Goal: Check status: Check status

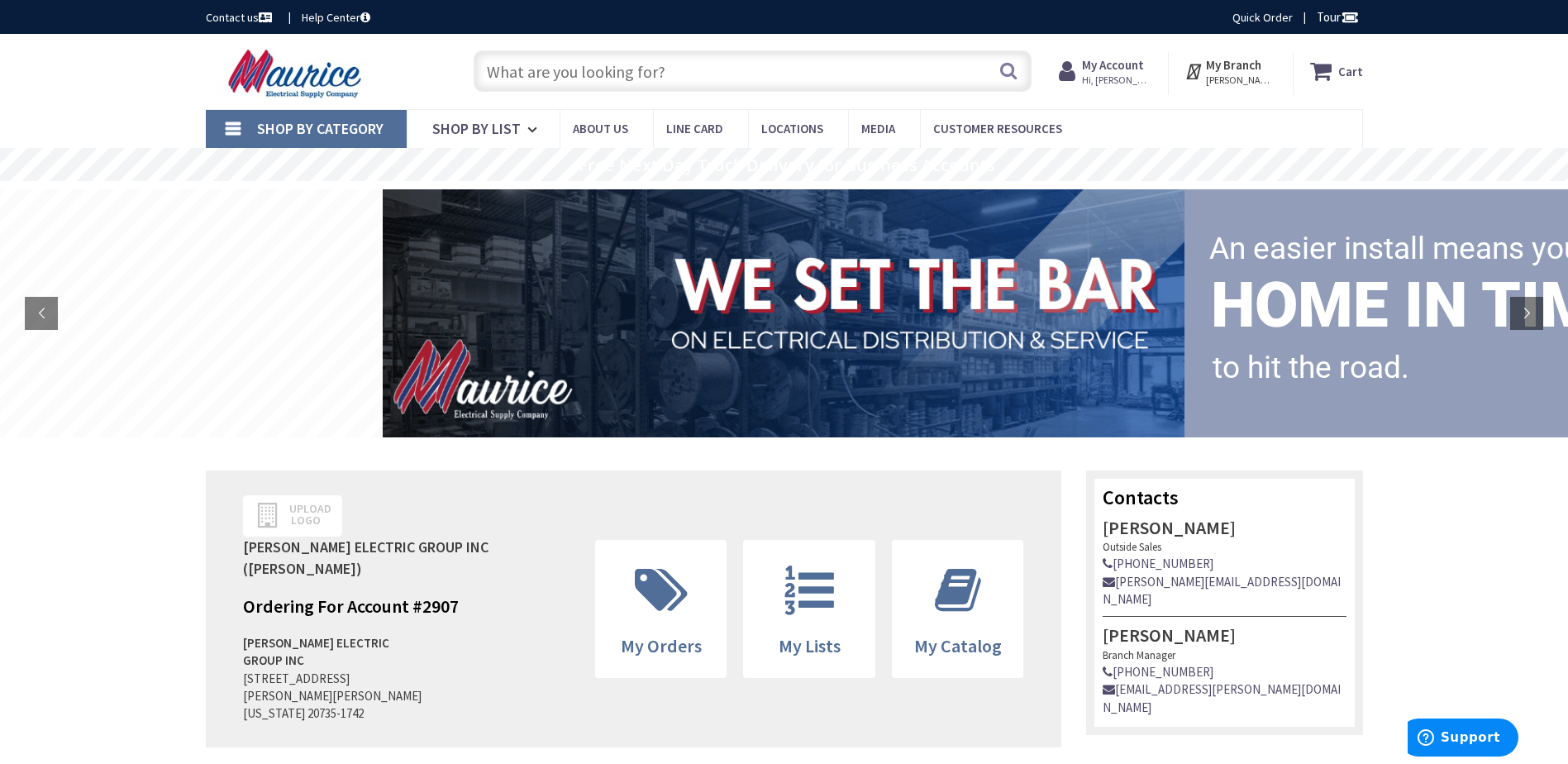
click at [827, 65] on strong "My Account" at bounding box center [1112, 64] width 62 height 16
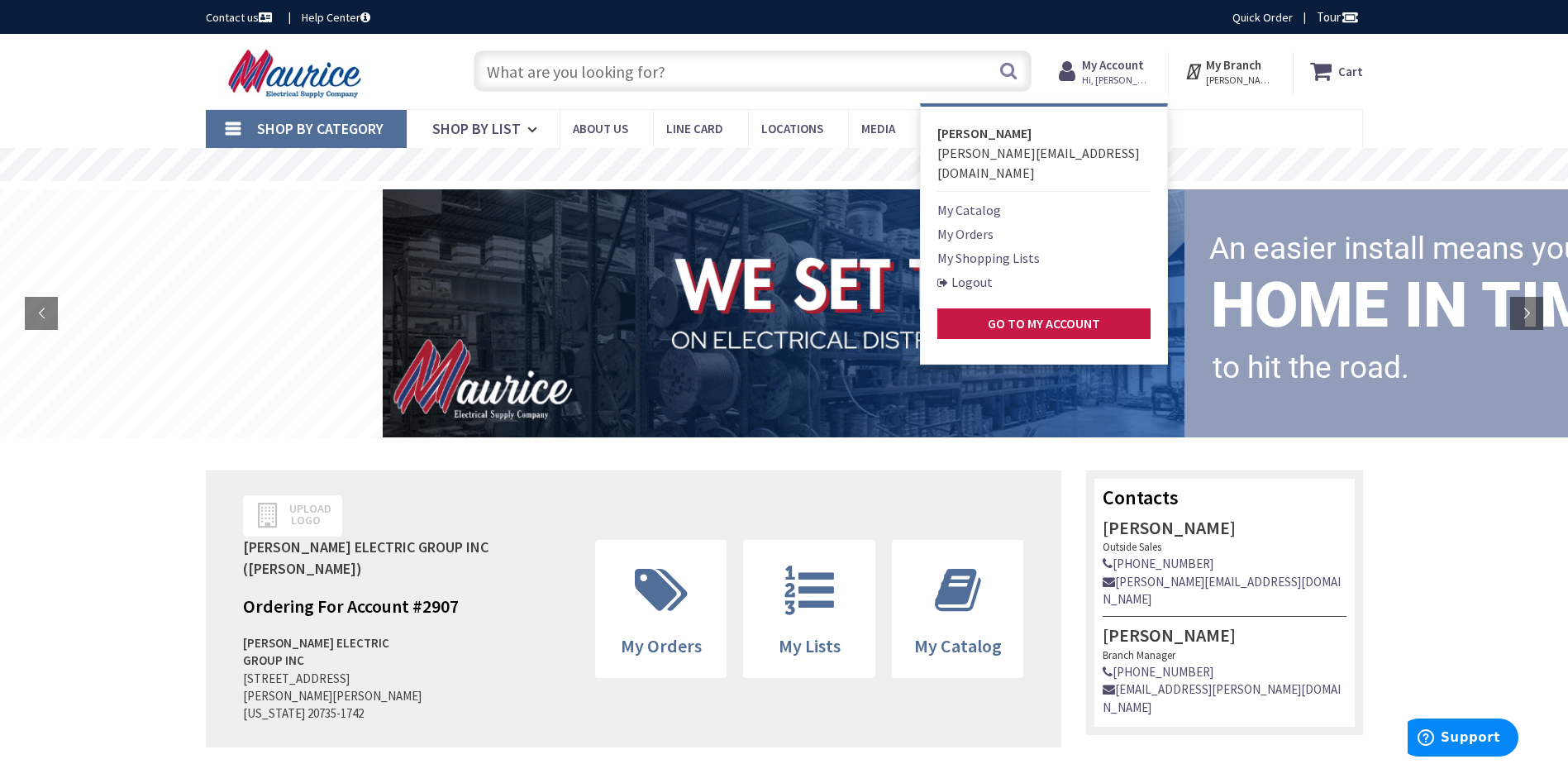
click at [827, 224] on link "My Orders" at bounding box center [965, 234] width 56 height 20
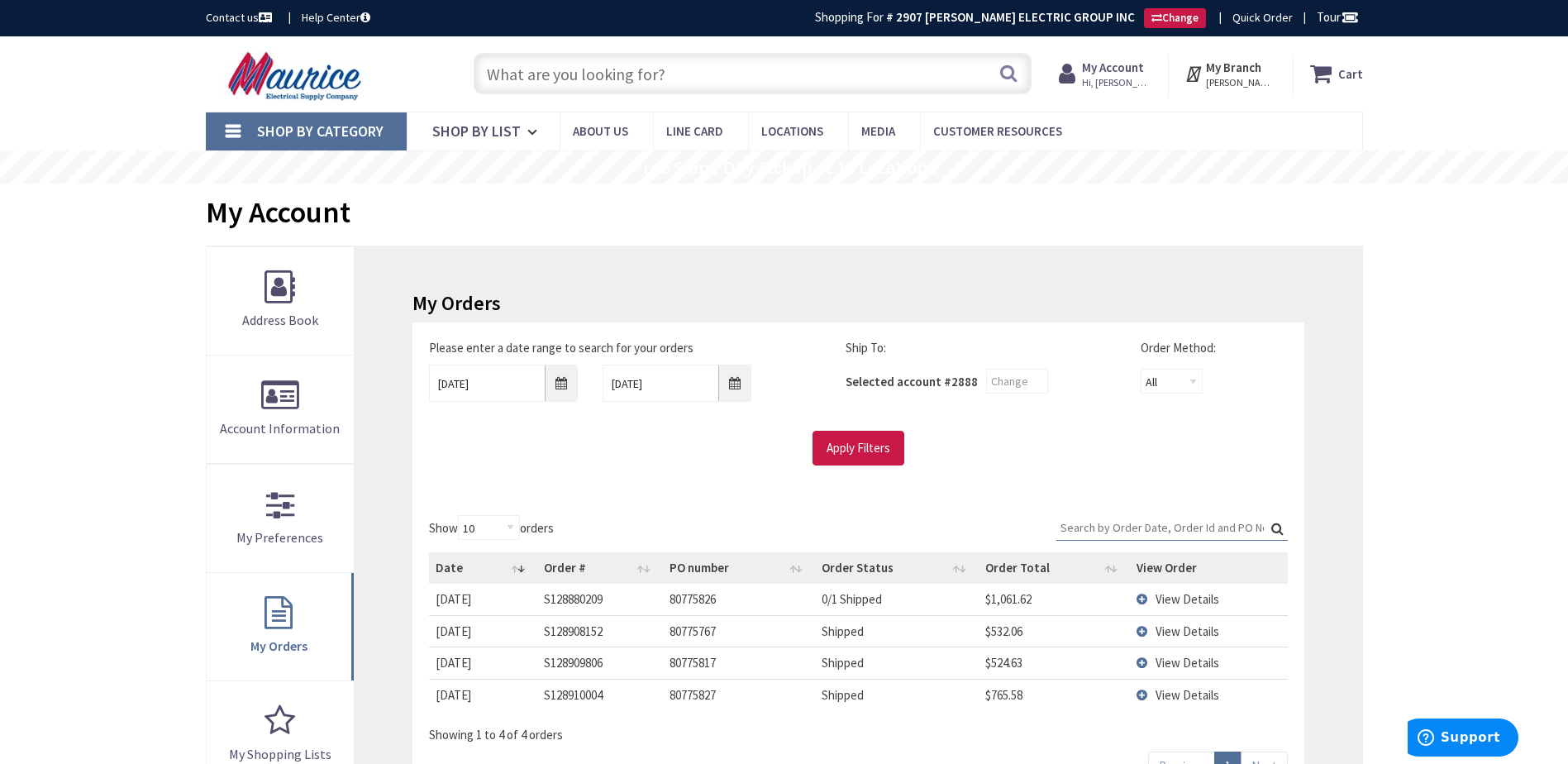
click at [1178, 633] on span "View Details" at bounding box center [1187, 631] width 64 height 16
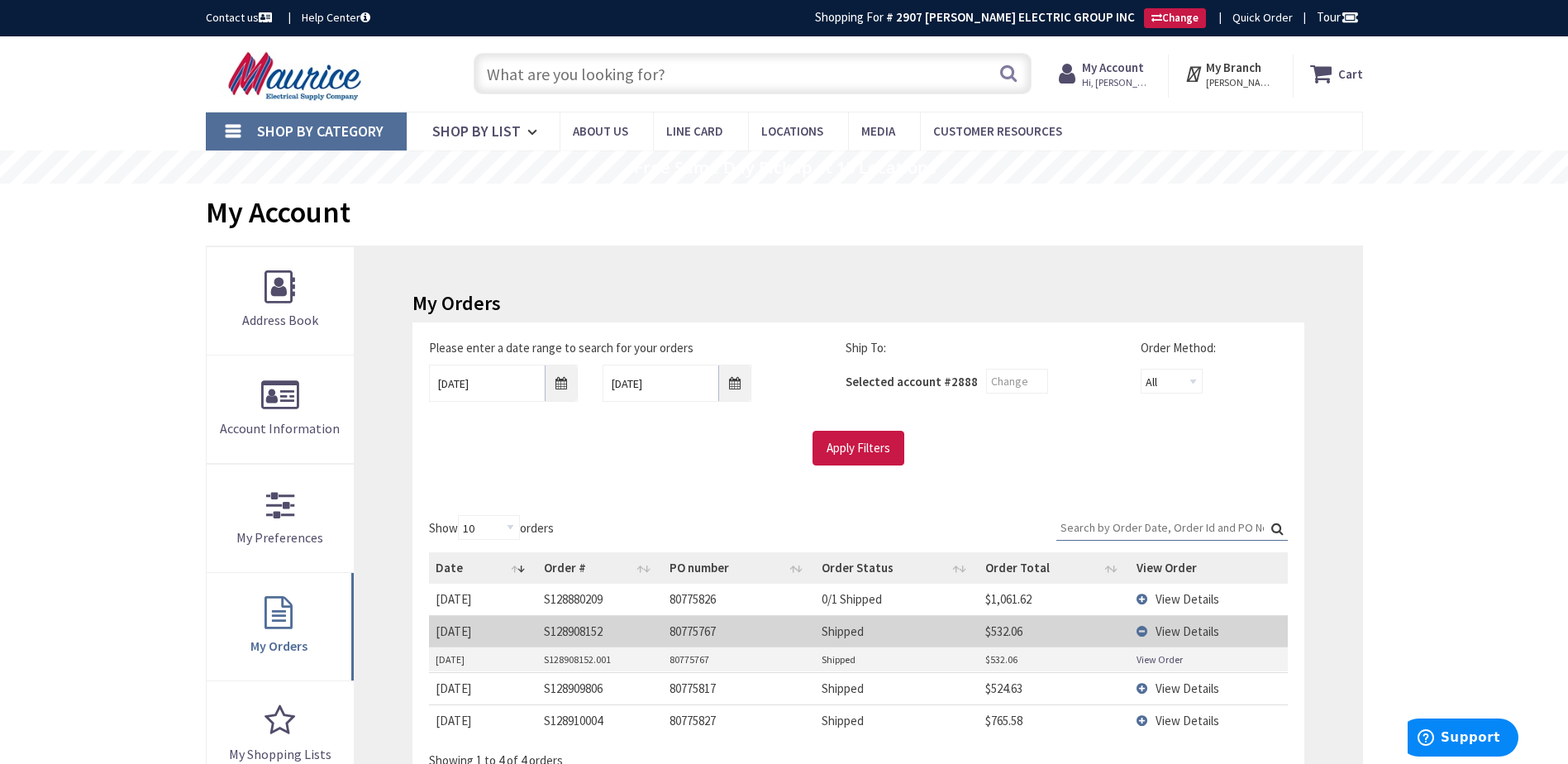
click at [1148, 658] on link "View Order" at bounding box center [1159, 659] width 46 height 14
click at [1164, 720] on span "View Details" at bounding box center [1187, 720] width 64 height 16
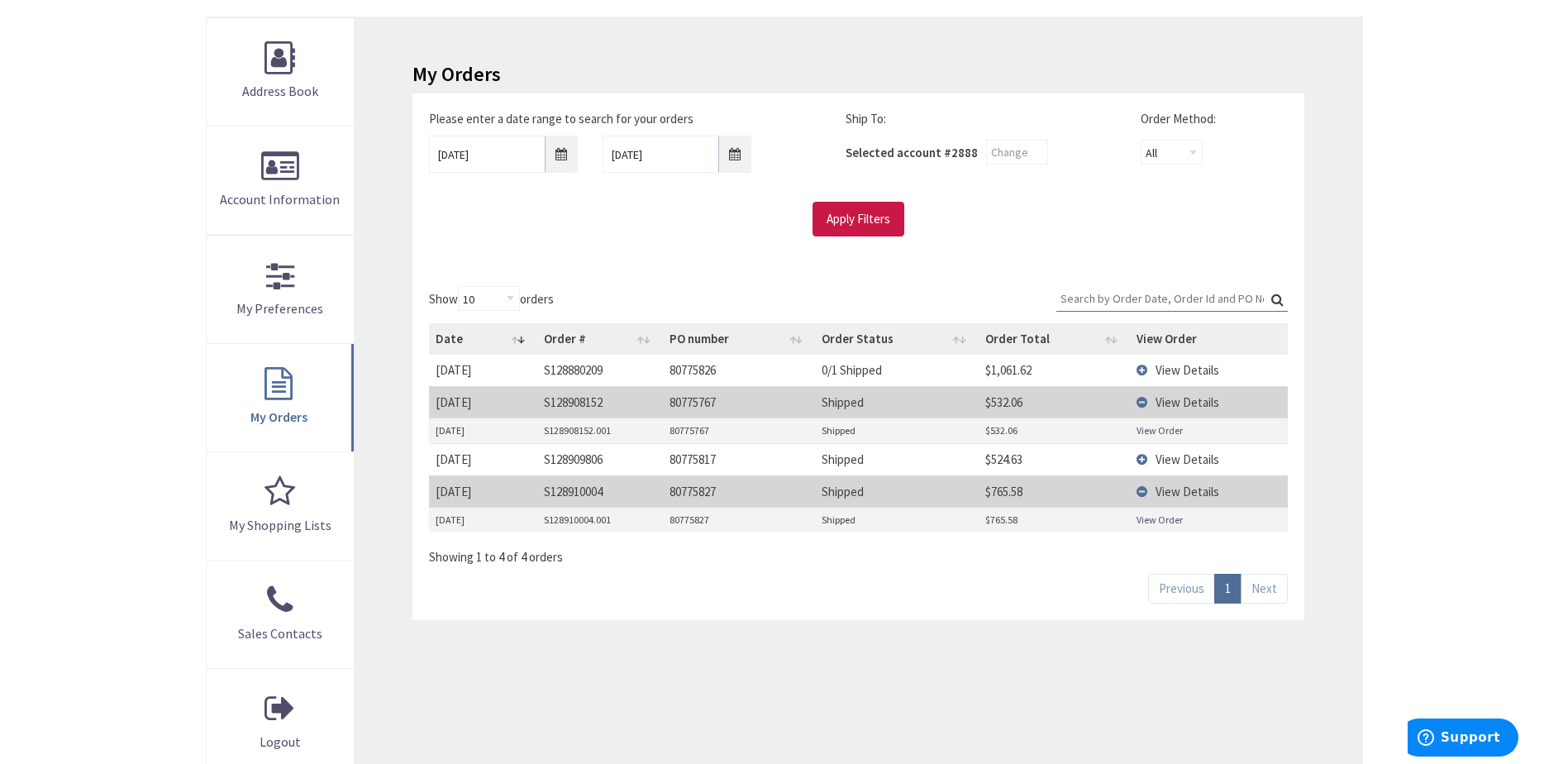
scroll to position [275, 0]
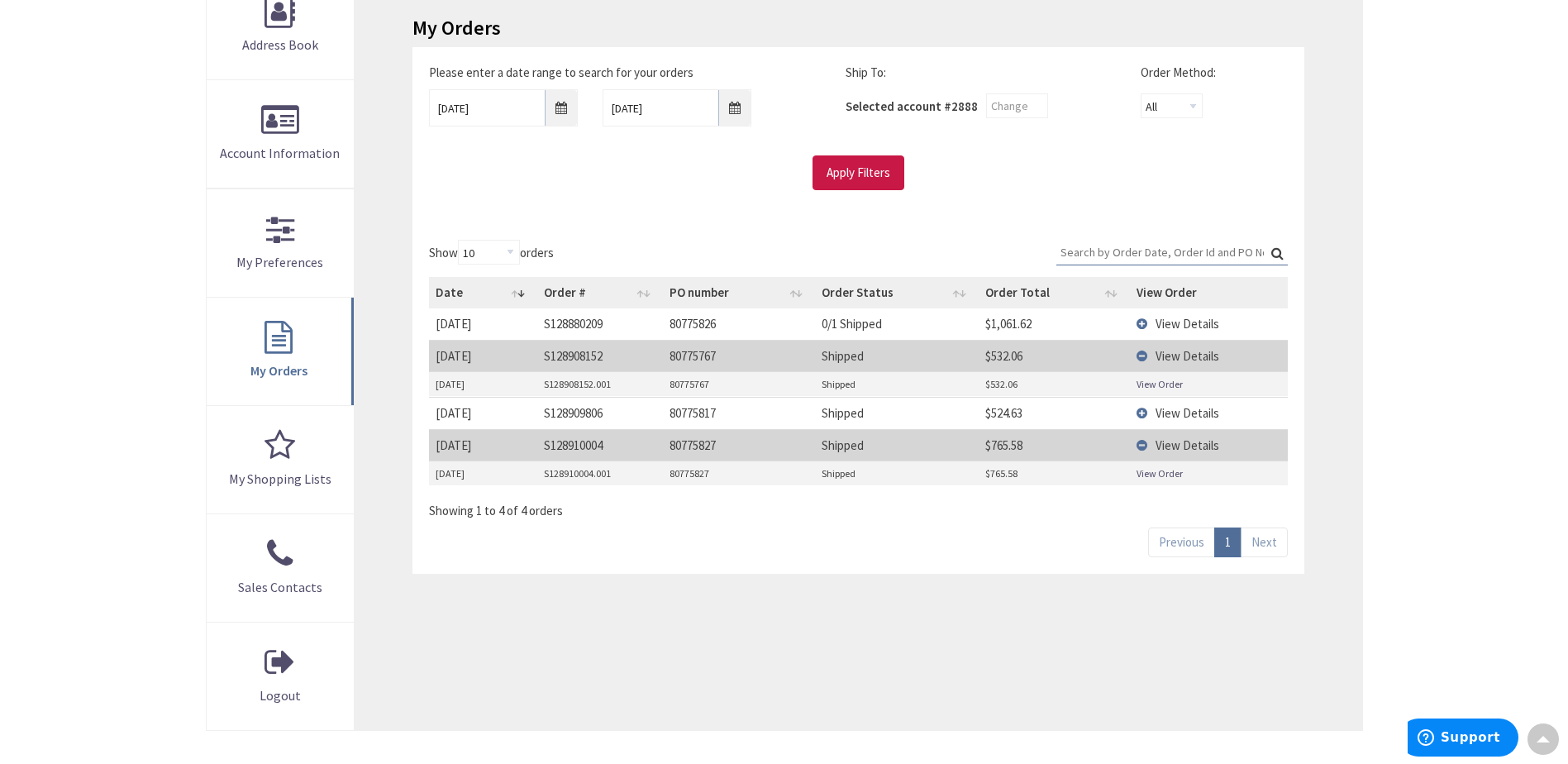
click at [1160, 473] on link "View Order" at bounding box center [1159, 473] width 46 height 14
click at [1143, 444] on td "View Details" at bounding box center [1209, 445] width 158 height 32
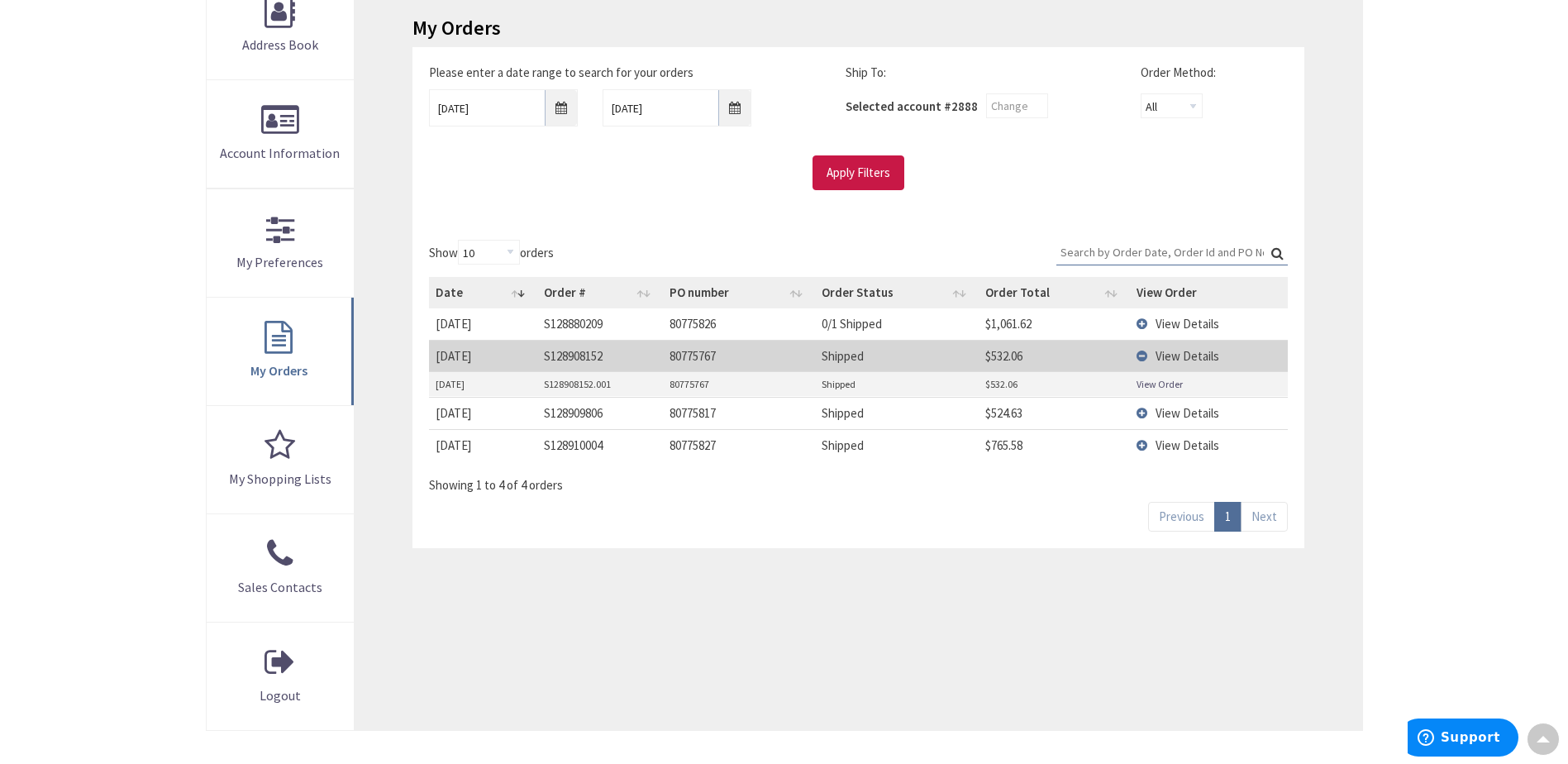
click at [1142, 355] on td "View Details" at bounding box center [1209, 355] width 158 height 32
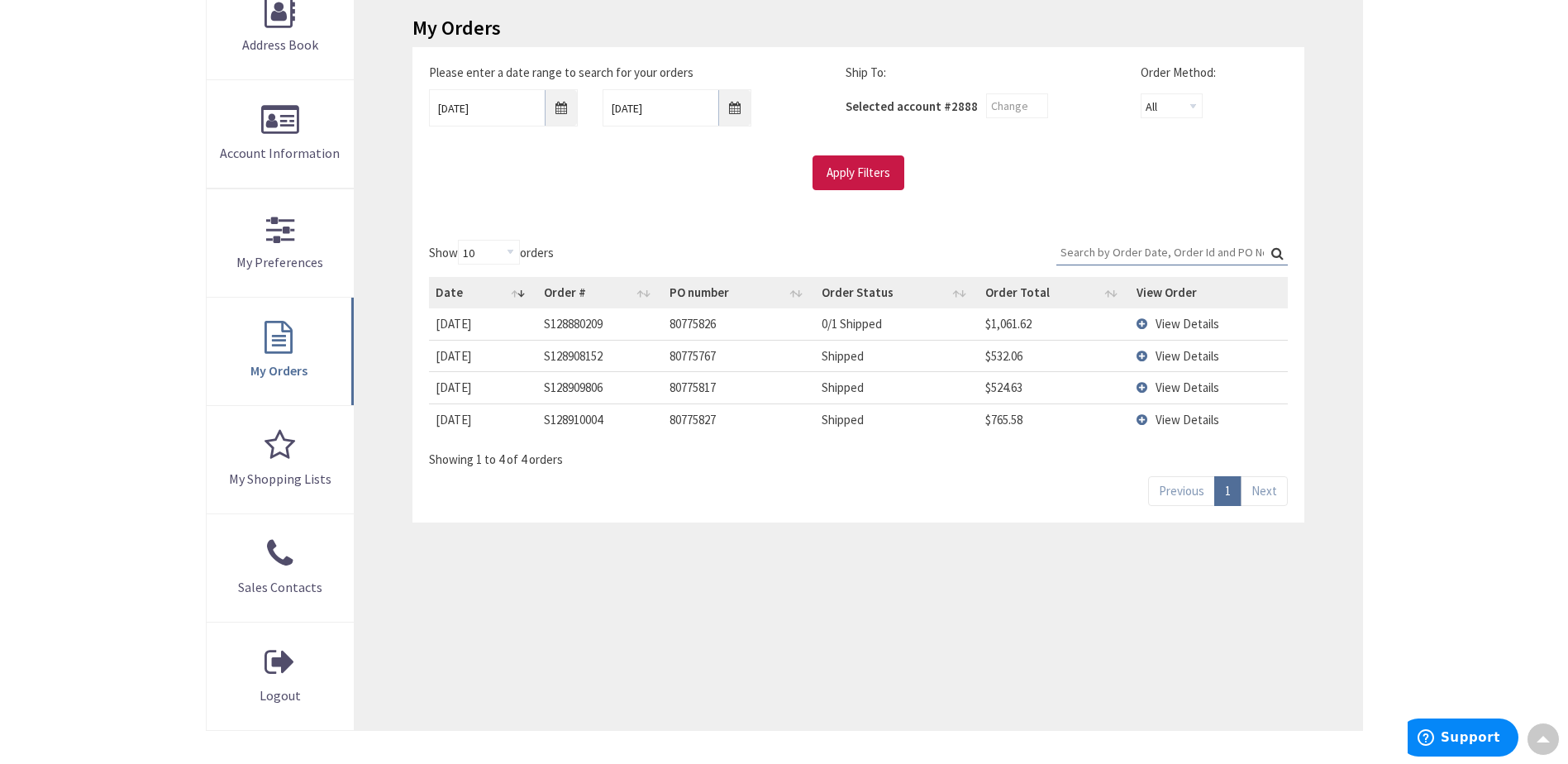
click at [1141, 385] on td "View Details" at bounding box center [1209, 387] width 158 height 32
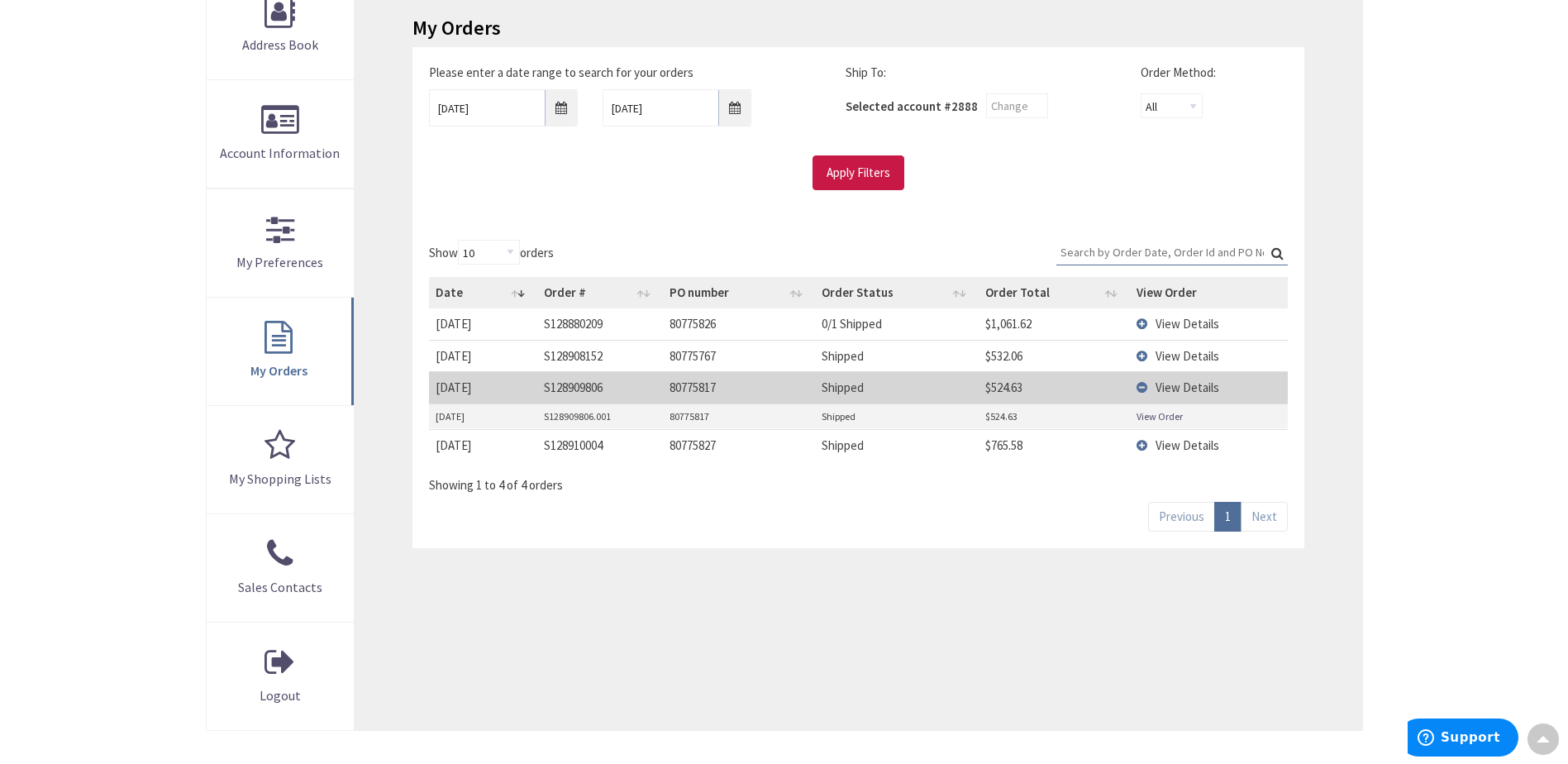
click at [1143, 418] on link "View Order" at bounding box center [1159, 415] width 46 height 14
click at [1139, 385] on td "View Details" at bounding box center [1209, 387] width 158 height 32
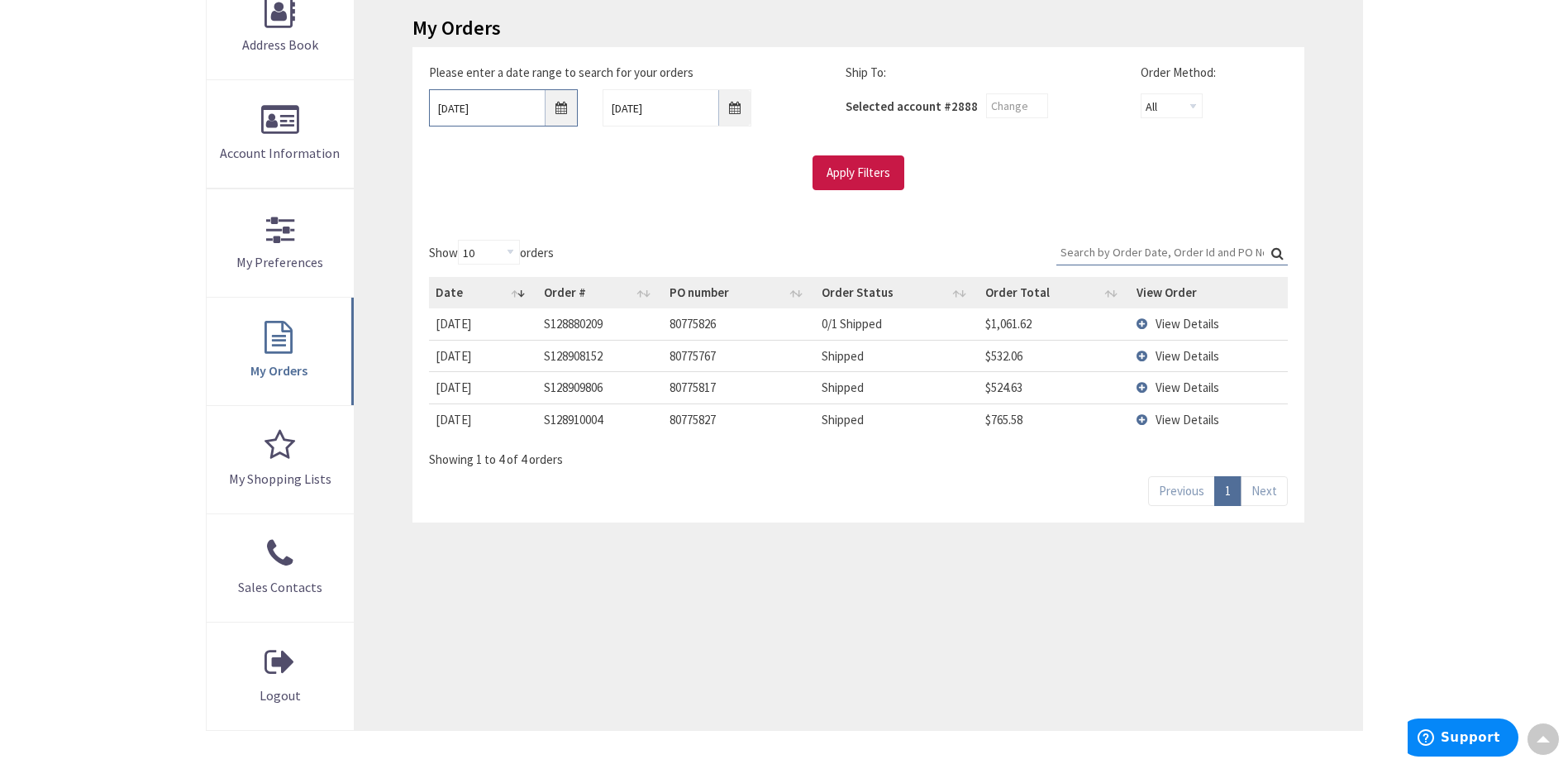
click at [560, 113] on input "9/29/2025" at bounding box center [503, 108] width 149 height 37
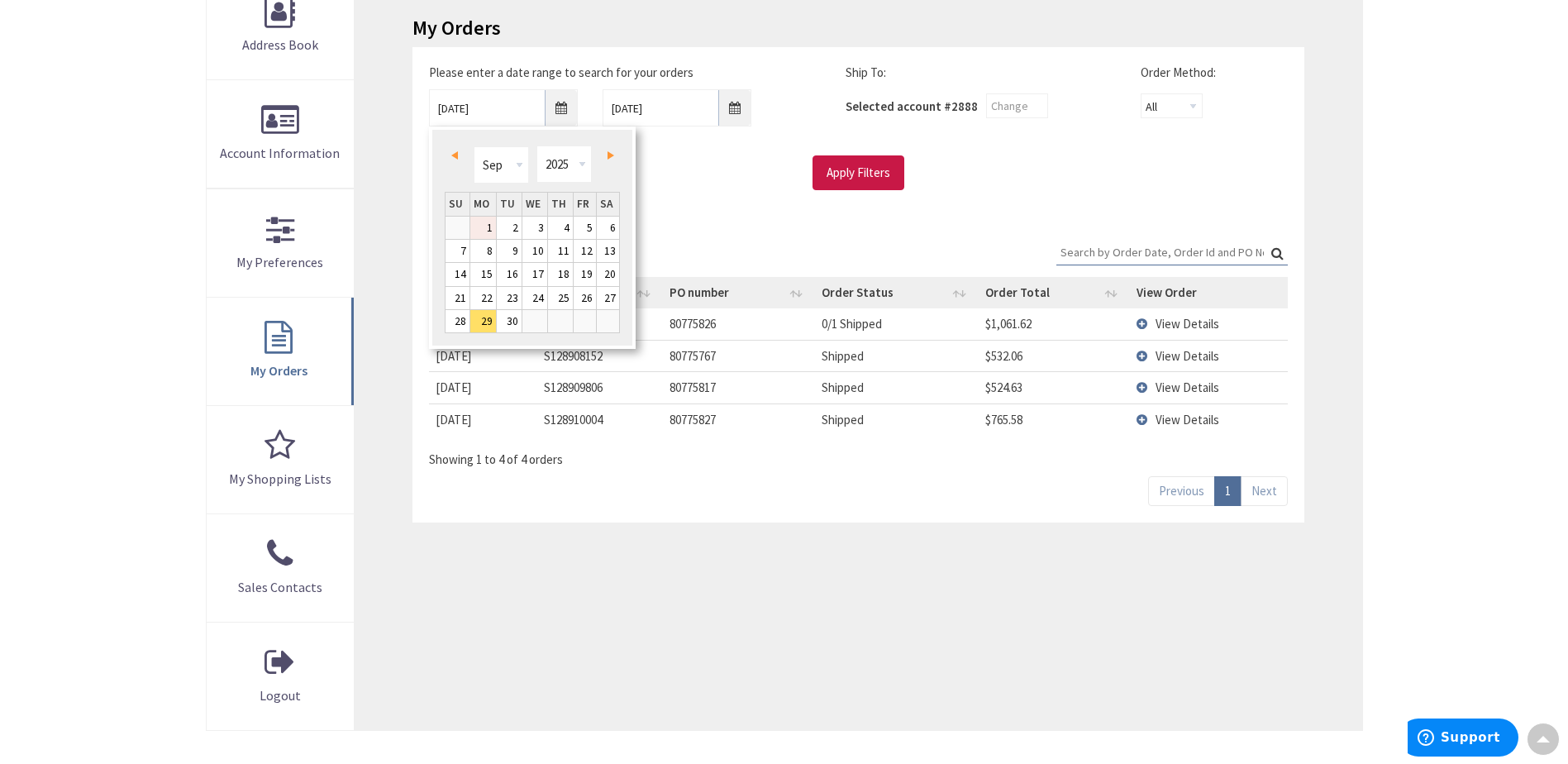
click at [492, 225] on link "1" at bounding box center [483, 227] width 26 height 23
type input "09/01/2025"
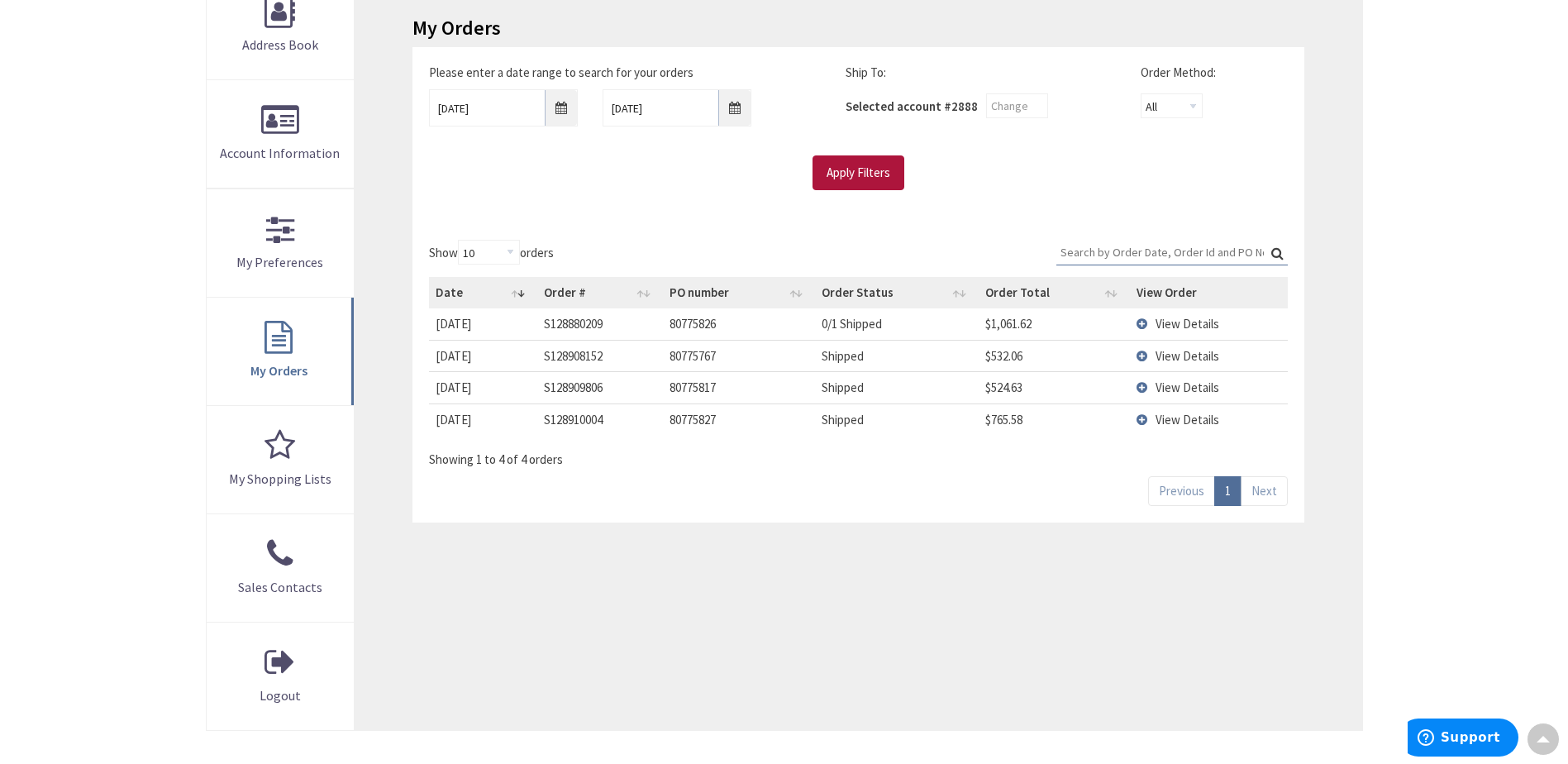
click at [843, 171] on input "Apply Filters" at bounding box center [858, 173] width 92 height 35
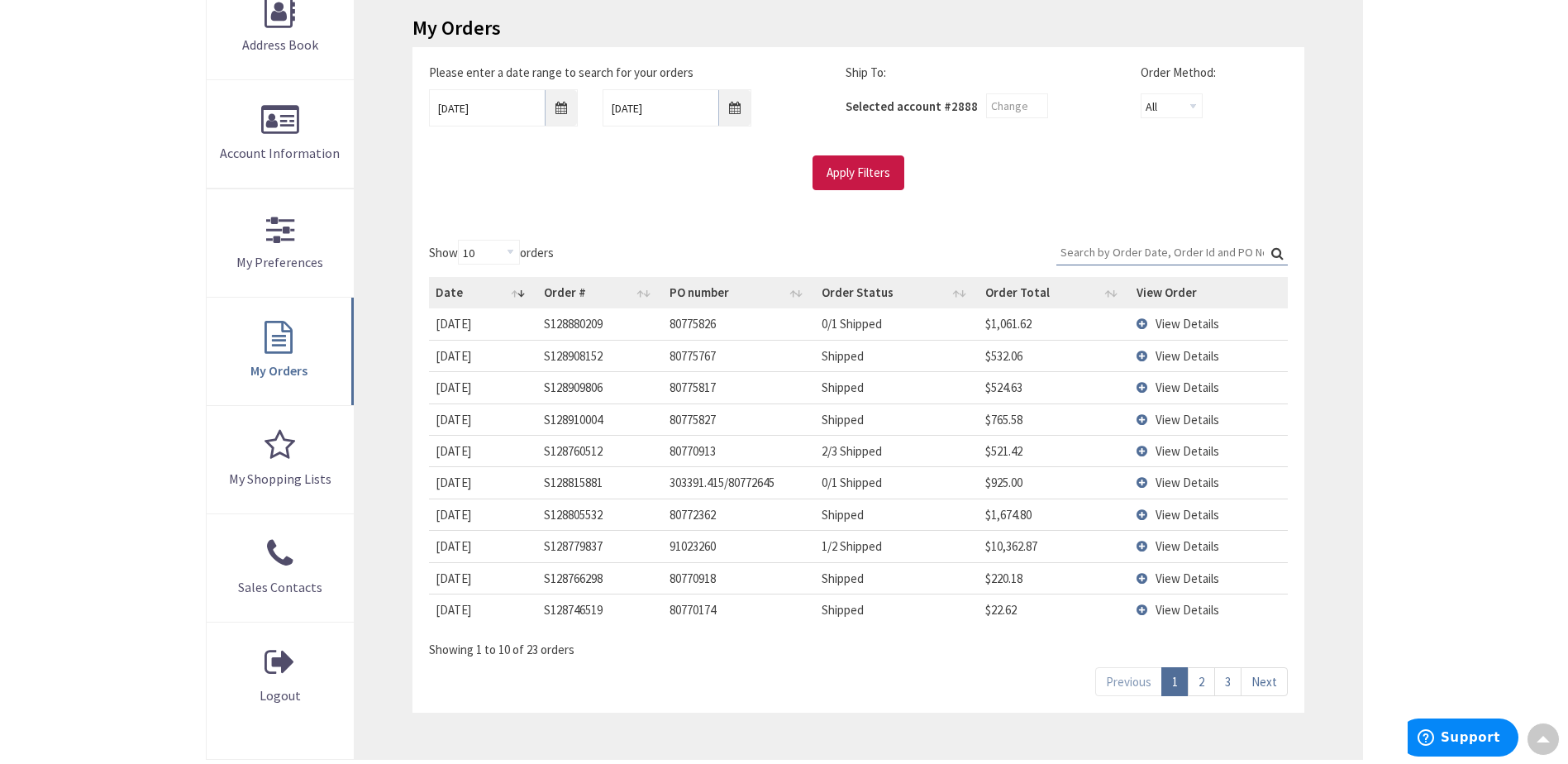
click at [1109, 260] on input "Search:" at bounding box center [1172, 252] width 232 height 25
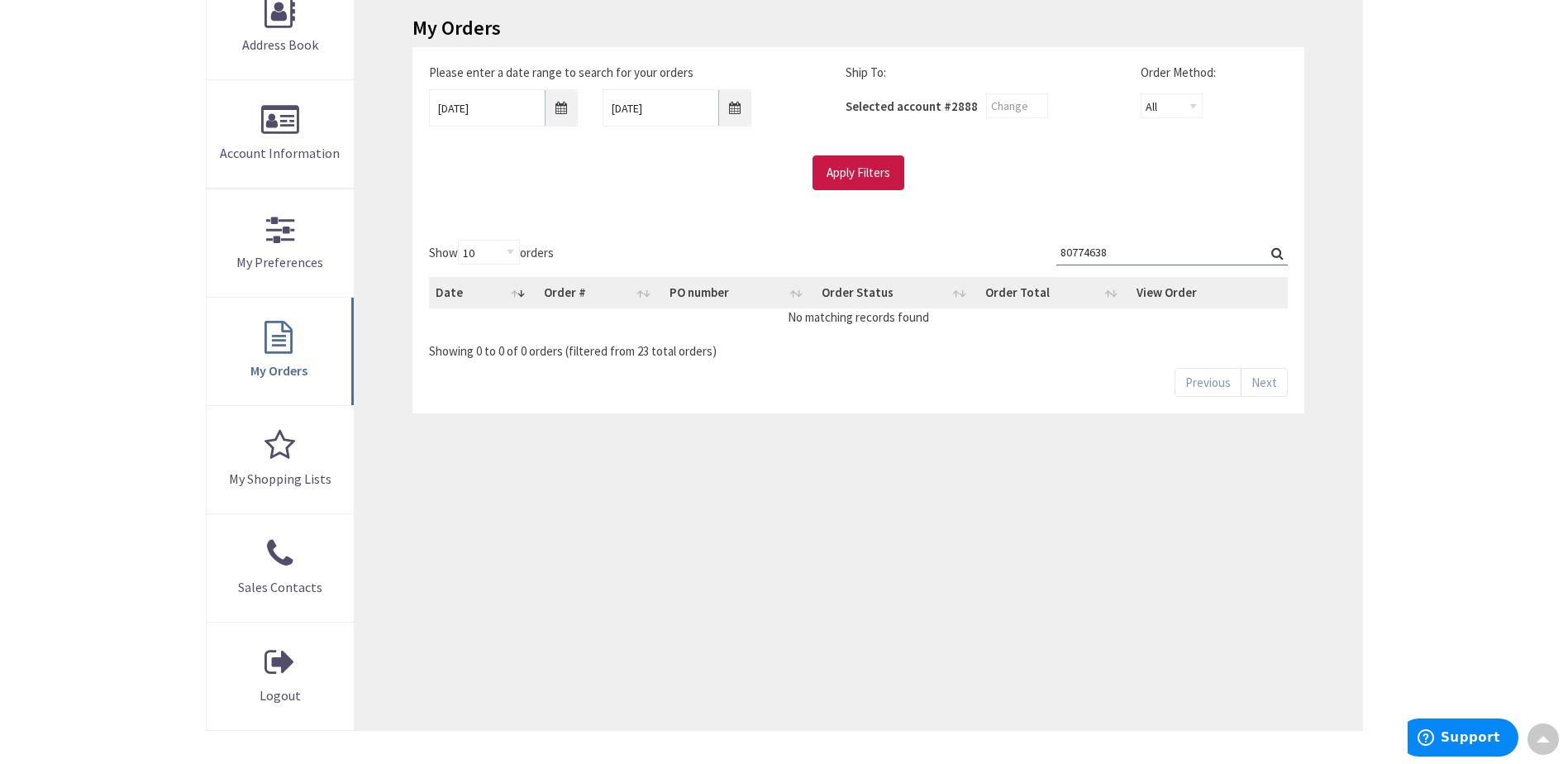
type input "80774638"
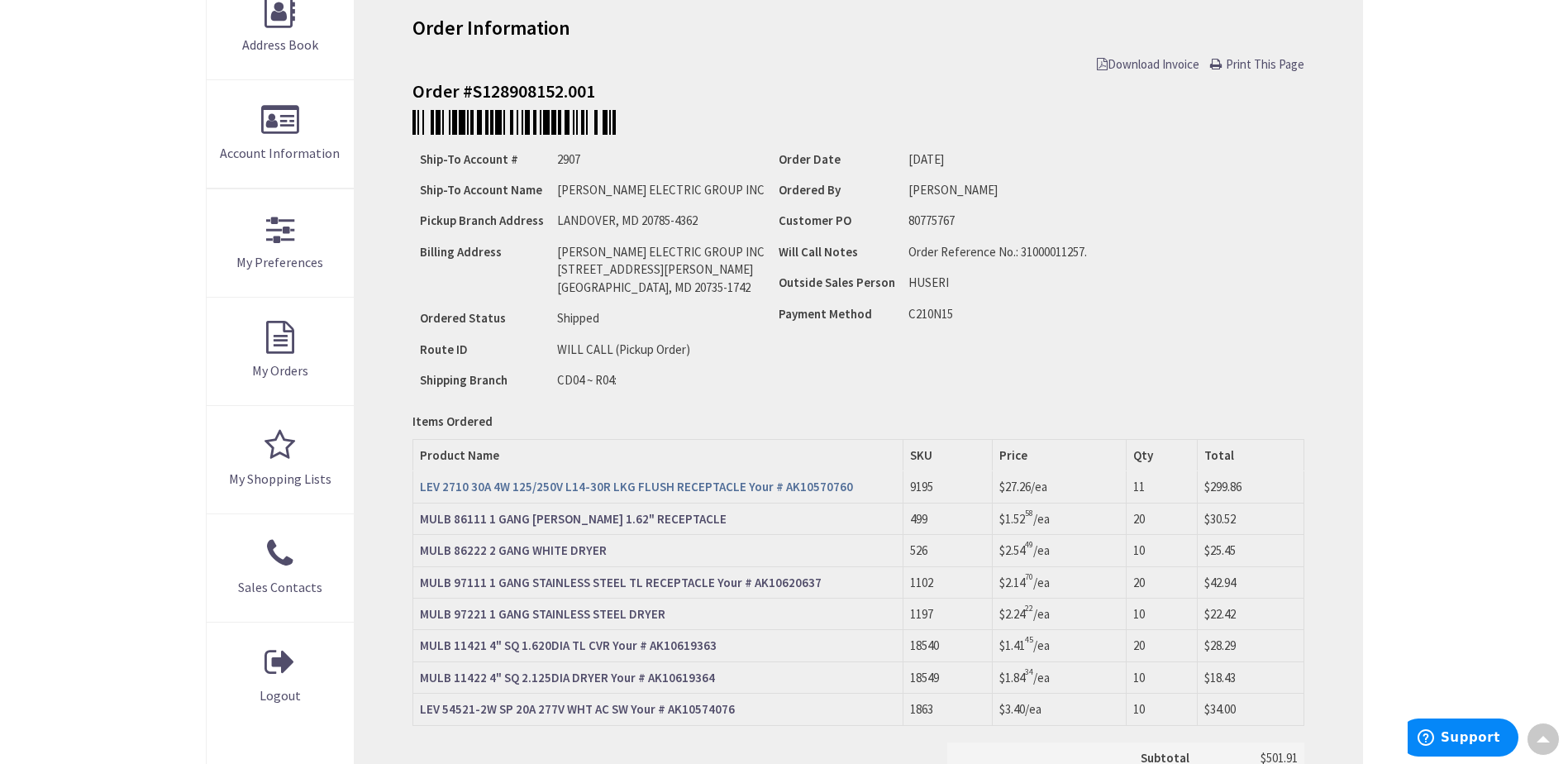
scroll to position [278, 0]
drag, startPoint x: 418, startPoint y: 480, endPoint x: 738, endPoint y: 481, distance: 320.0
click at [738, 481] on td "LEV 2710 30A 4W 125/250V L14-30R LKG FLUSH RECEPTACLE Your # AK10570760" at bounding box center [658, 485] width 490 height 32
copy strong "LEV 2710 30A 4W 125/250V L14-30R LKG FLUSH RECEPTACLE"
drag, startPoint x: 416, startPoint y: 510, endPoint x: 689, endPoint y: 522, distance: 273.3
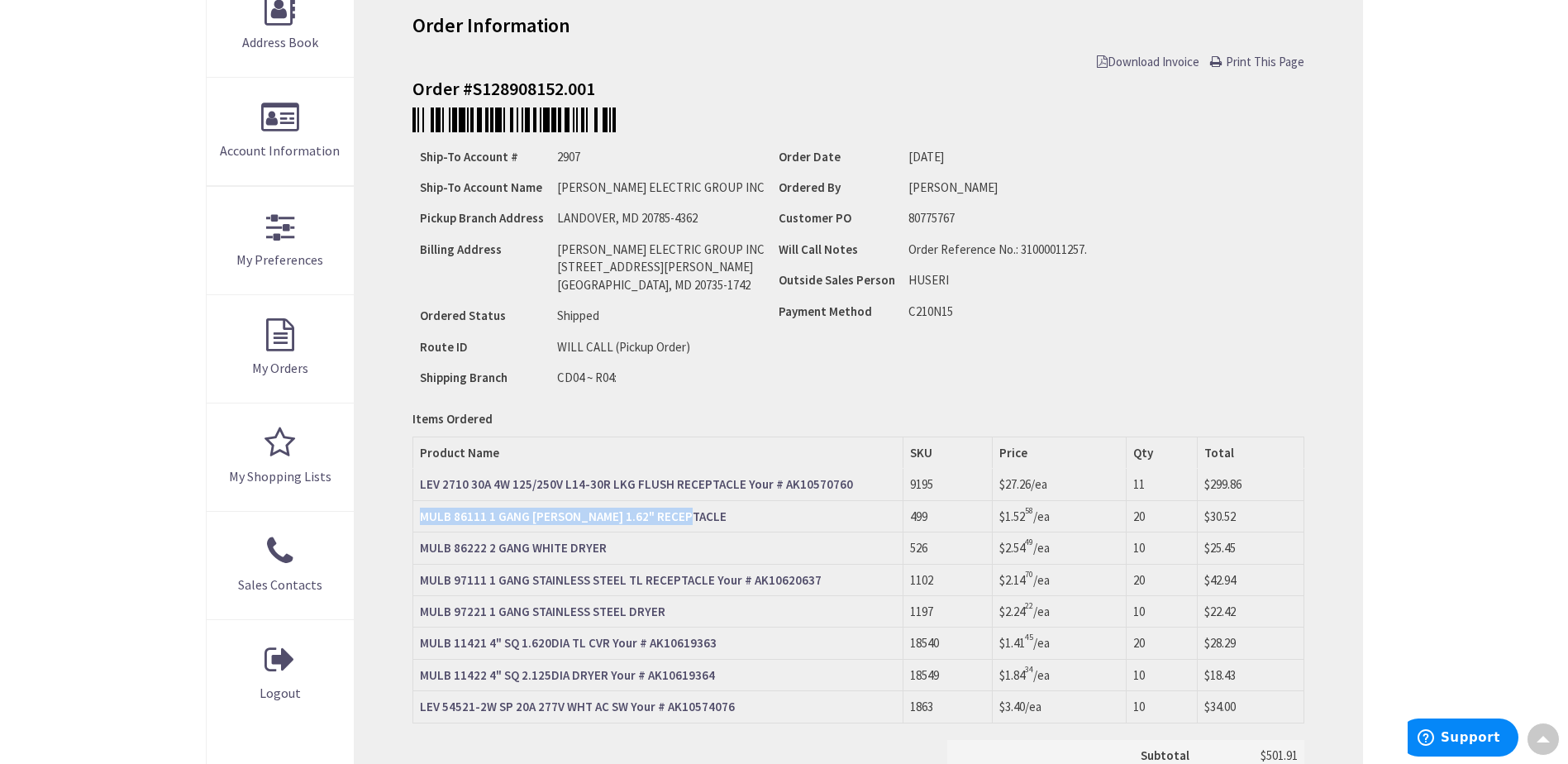
click at [689, 522] on td "MULB 86111 1 GANG [PERSON_NAME] 1.62" RECEPTACLE" at bounding box center [658, 516] width 490 height 32
copy strong "MULB 86111 1 GANG [PERSON_NAME] 1.62" RECEPTACLE"
drag, startPoint x: 625, startPoint y: 552, endPoint x: 415, endPoint y: 548, distance: 210.0
click at [415, 548] on td "MULB 86222 2 GANG WHITE DRYER" at bounding box center [658, 548] width 490 height 32
copy strong "MULB 86222 2 GANG WHITE DRYER"
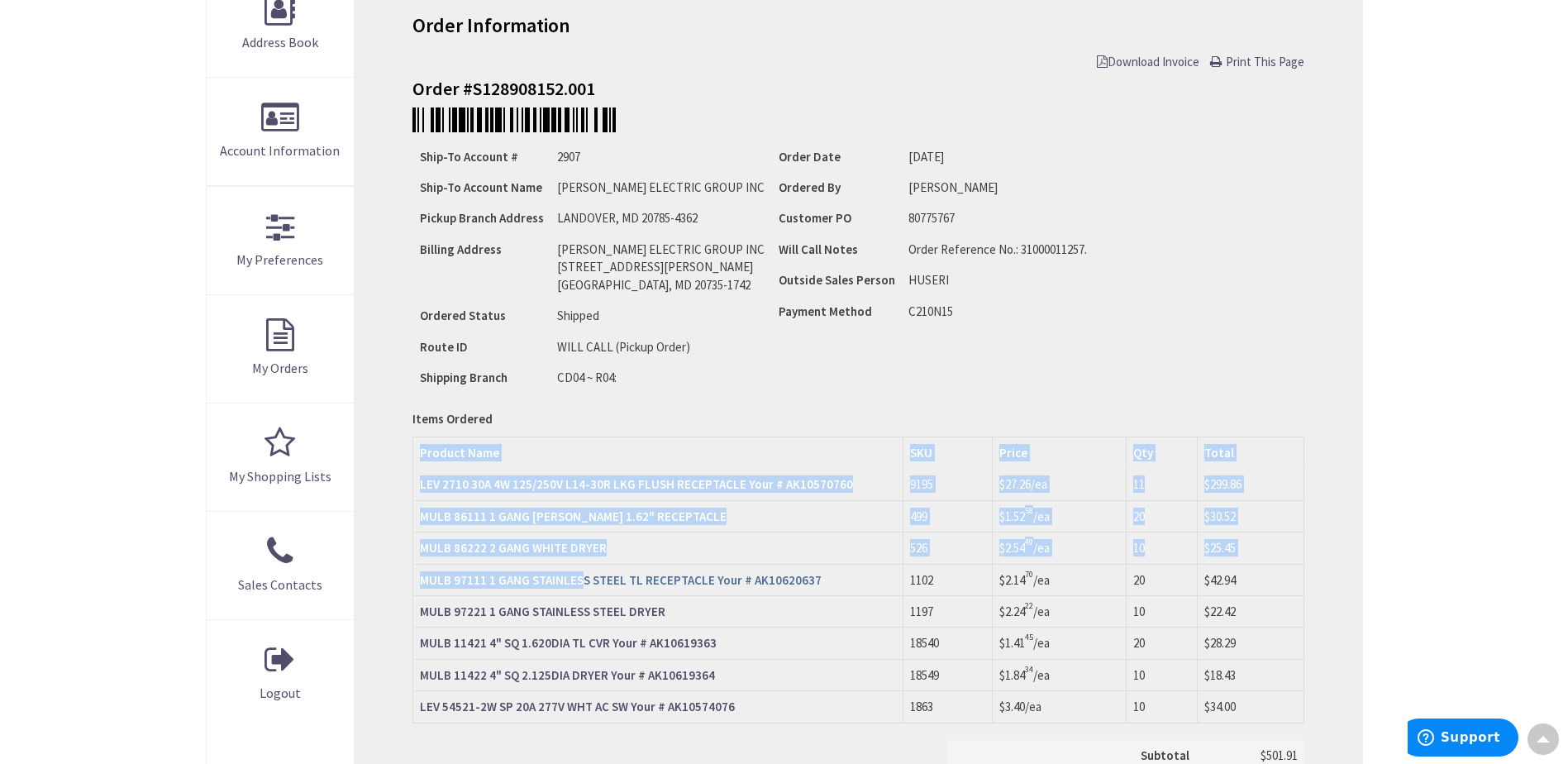
drag, startPoint x: 411, startPoint y: 575, endPoint x: 578, endPoint y: 580, distance: 167.1
click at [578, 580] on div "Order Information Download Invoice Print This Page Order #S128908152.001 Ship-T…" at bounding box center [858, 464] width 1006 height 992
drag, startPoint x: 578, startPoint y: 580, endPoint x: 538, endPoint y: 584, distance: 40.2
click at [539, 584] on strong "MULB 97111 1 GANG STAINLESS STEEL TL RECEPTACLE Your # AK10620637" at bounding box center [620, 579] width 402 height 16
click at [393, 577] on div "Order Information Download Invoice Print This Page Order #S128908152.001 Ship-T…" at bounding box center [858, 464] width 1006 height 992
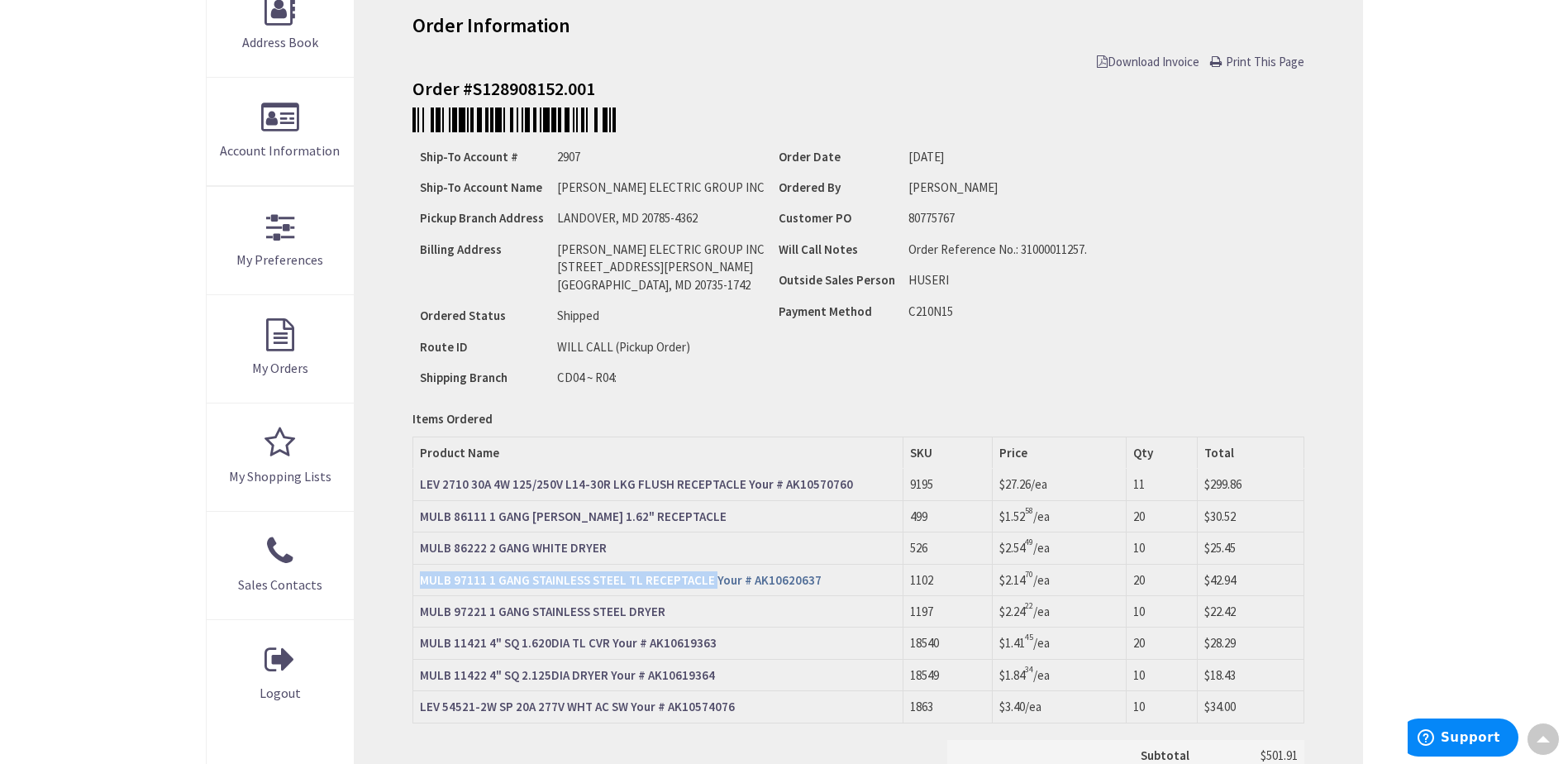
drag, startPoint x: 416, startPoint y: 574, endPoint x: 710, endPoint y: 583, distance: 294.1
click at [710, 583] on td "MULB 97111 1 GANG STAINLESS STEEL TL RECEPTACLE Your # AK10620637" at bounding box center [658, 579] width 490 height 32
copy strong "MULB 97111 1 GANG STAINLESS STEEL TL RECEPTACLE"
drag, startPoint x: 416, startPoint y: 606, endPoint x: 666, endPoint y: 618, distance: 250.3
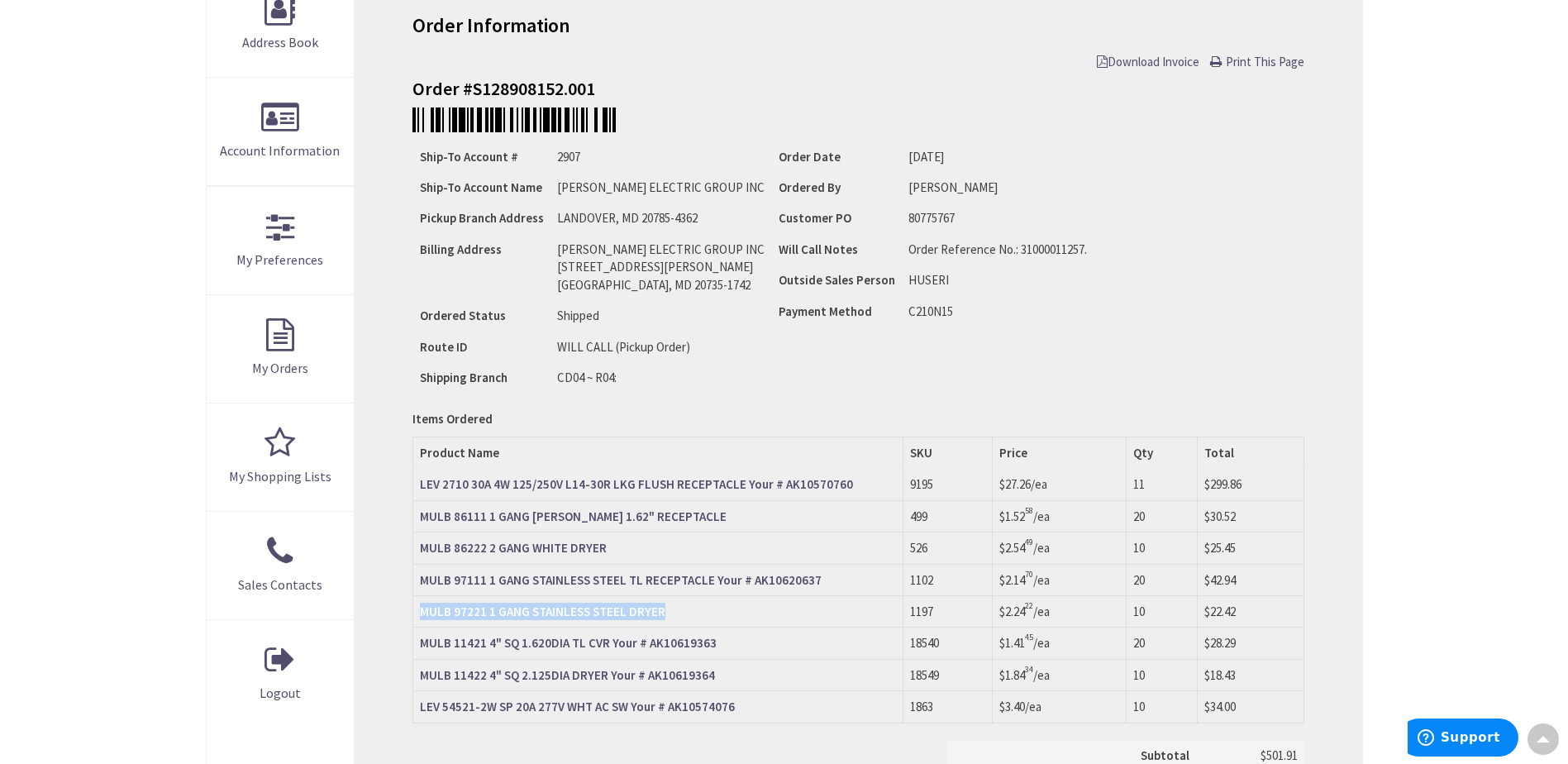
click at [666, 618] on td "MULB 97221 1 GANG STAINLESS STEEL DRYER" at bounding box center [658, 611] width 490 height 32
copy strong "MULB 97221 1 GANG STAINLESS STEEL DRYER"
drag, startPoint x: 414, startPoint y: 635, endPoint x: 608, endPoint y: 645, distance: 194.3
click at [608, 645] on td "MULB 11421 4" SQ 1.620DIA TL CVR Your # AK10619363" at bounding box center [658, 643] width 490 height 32
copy strong "MULB 11421 4" SQ 1.620DIA TL CVR"
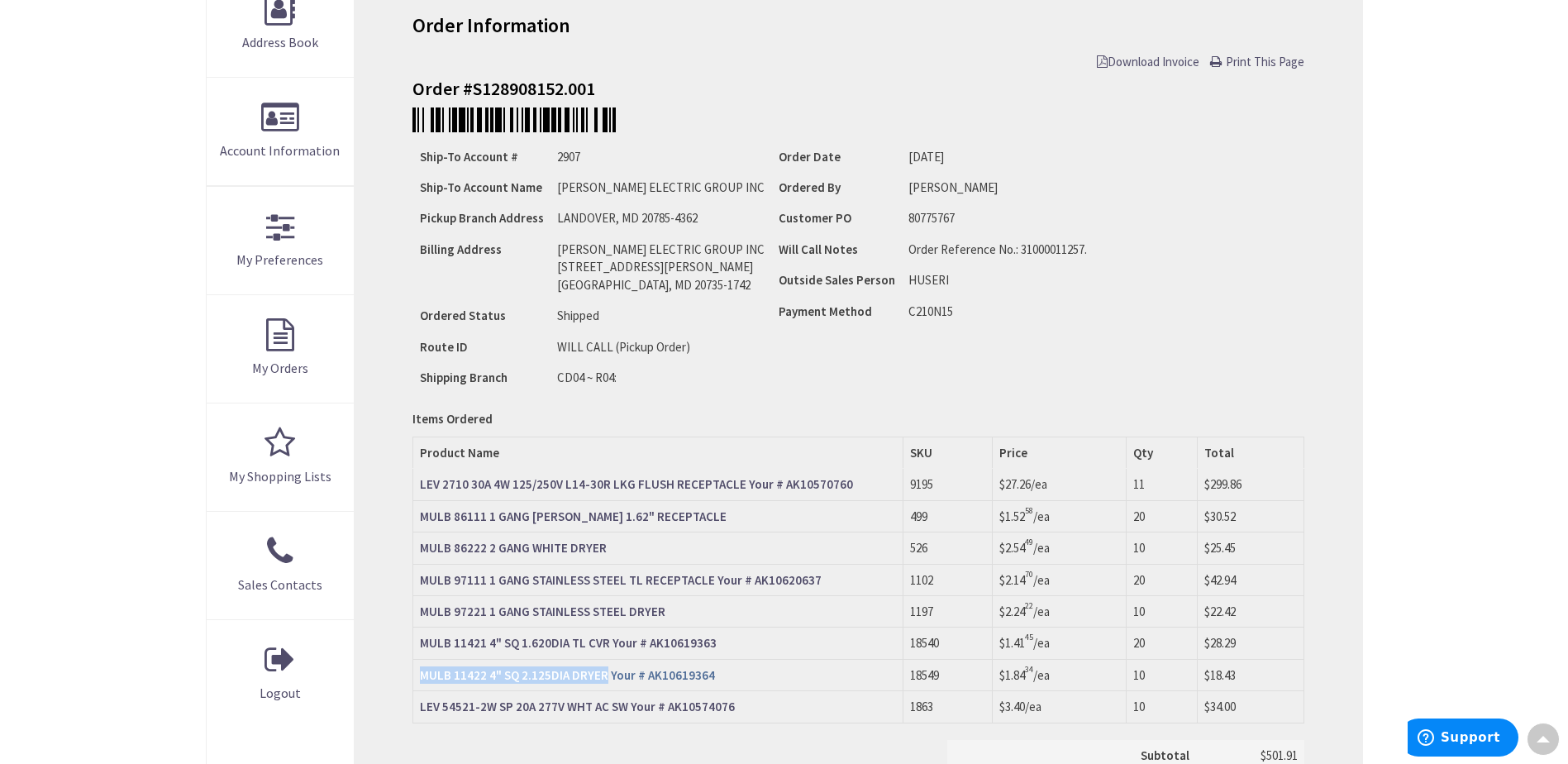
drag, startPoint x: 415, startPoint y: 673, endPoint x: 603, endPoint y: 678, distance: 188.1
click at [603, 678] on td "MULB 11422 4" SQ 2.125DIA DRYER Your # AK10619364" at bounding box center [658, 675] width 490 height 32
copy strong "MULB 11422 4" SQ 2.125DIA DRYER"
drag, startPoint x: 416, startPoint y: 703, endPoint x: 623, endPoint y: 708, distance: 207.1
click at [623, 708] on td "LEV 54521-2W SP 20A 277V WHT AC SW Your # AK10574076" at bounding box center [658, 707] width 490 height 32
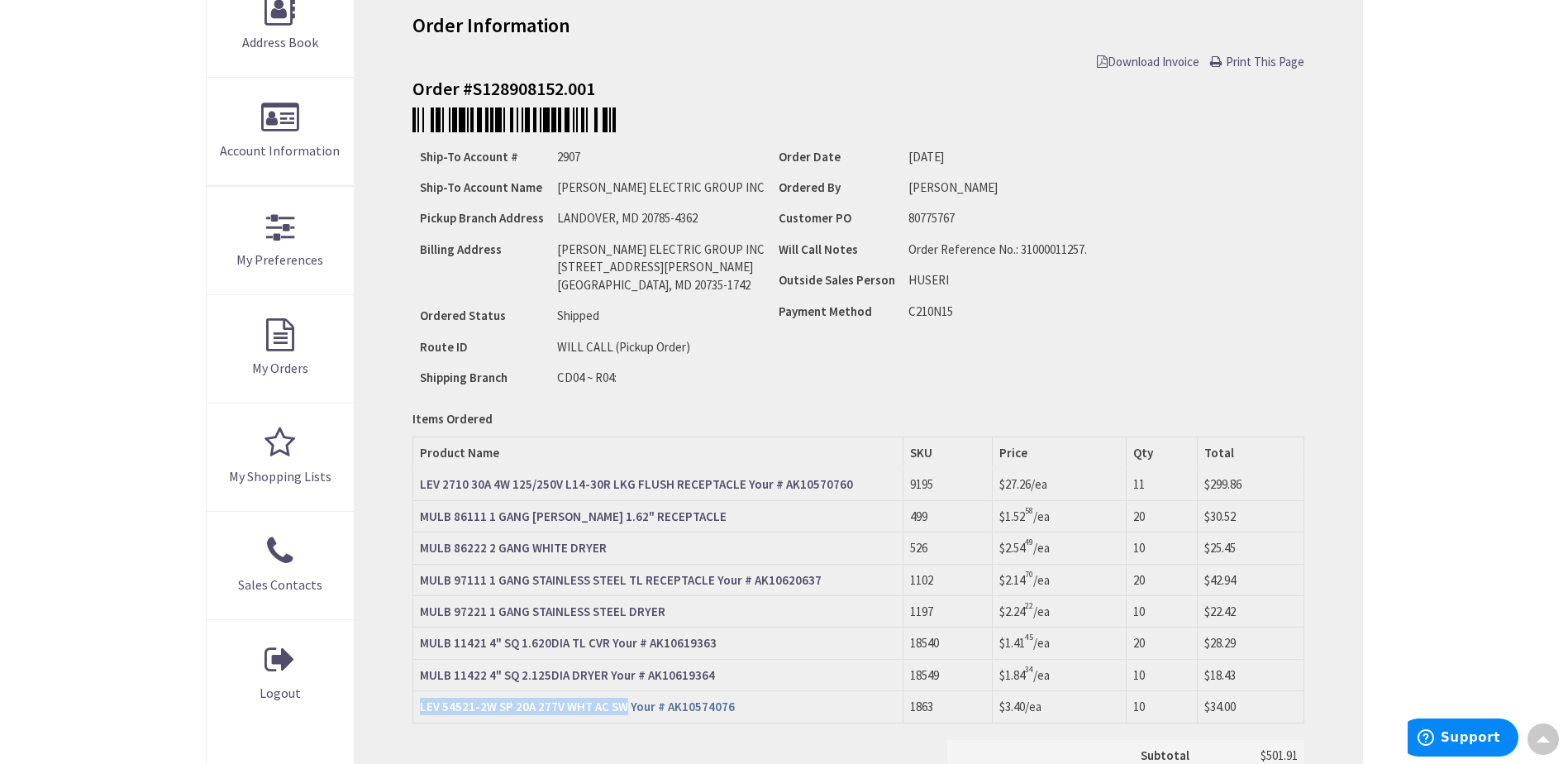
copy strong "LEV 54521-2W SP 20A 277V WHT AC SW"
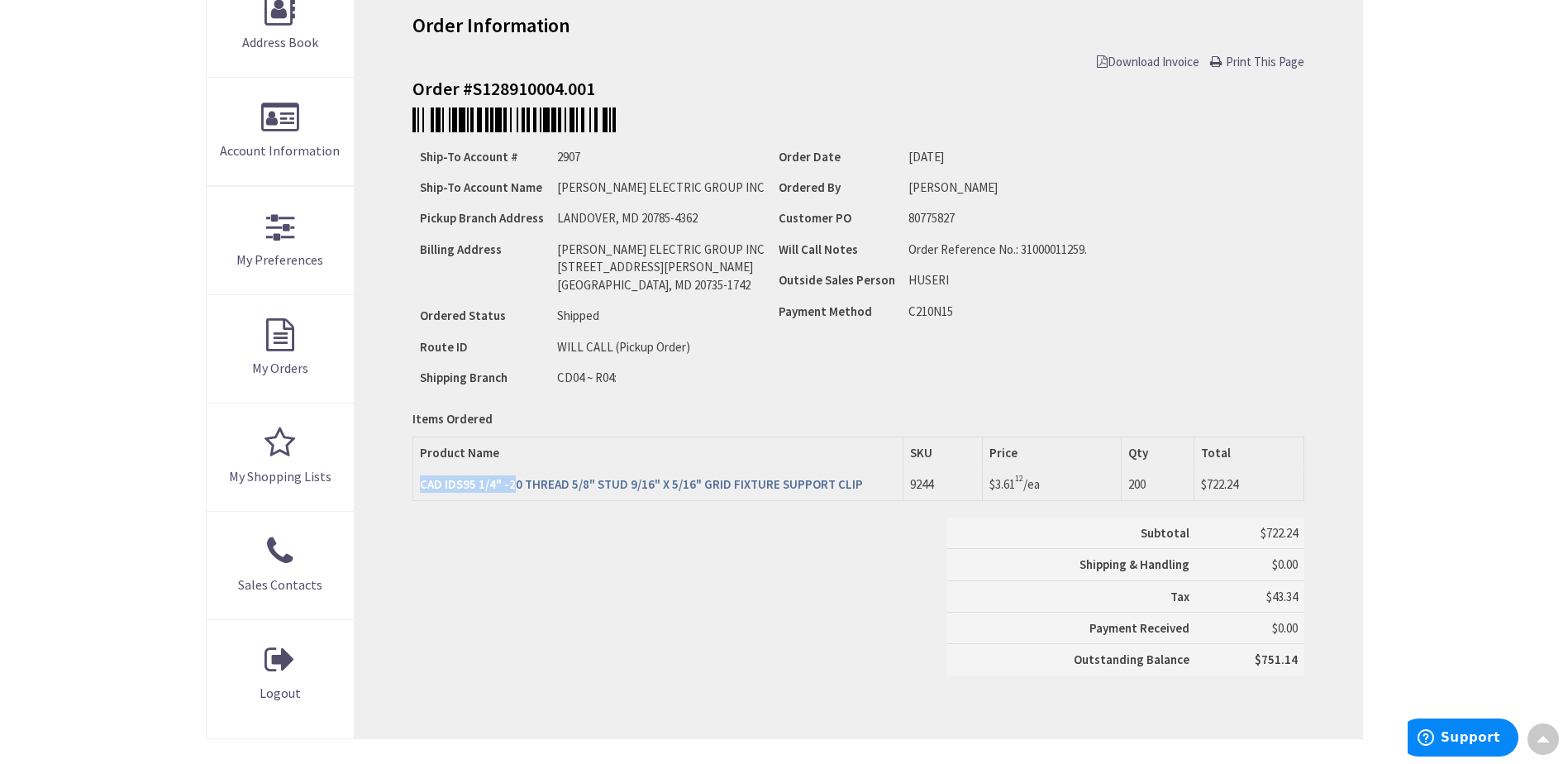
scroll to position [278, 0]
drag, startPoint x: 418, startPoint y: 479, endPoint x: 859, endPoint y: 490, distance: 441.1
click at [859, 490] on td "CAD IDS95 1/4" -20 THREAD 5/8" STUD 9/16" X 5/16" GRID FIXTURE SUPPORT CLIP" at bounding box center [658, 485] width 490 height 32
copy strong "CAD IDS95 1/4" -20 THREAD 5/8" STUD 9/16" X 5/16" GRID FIXTURE SUPPORT CLIP"
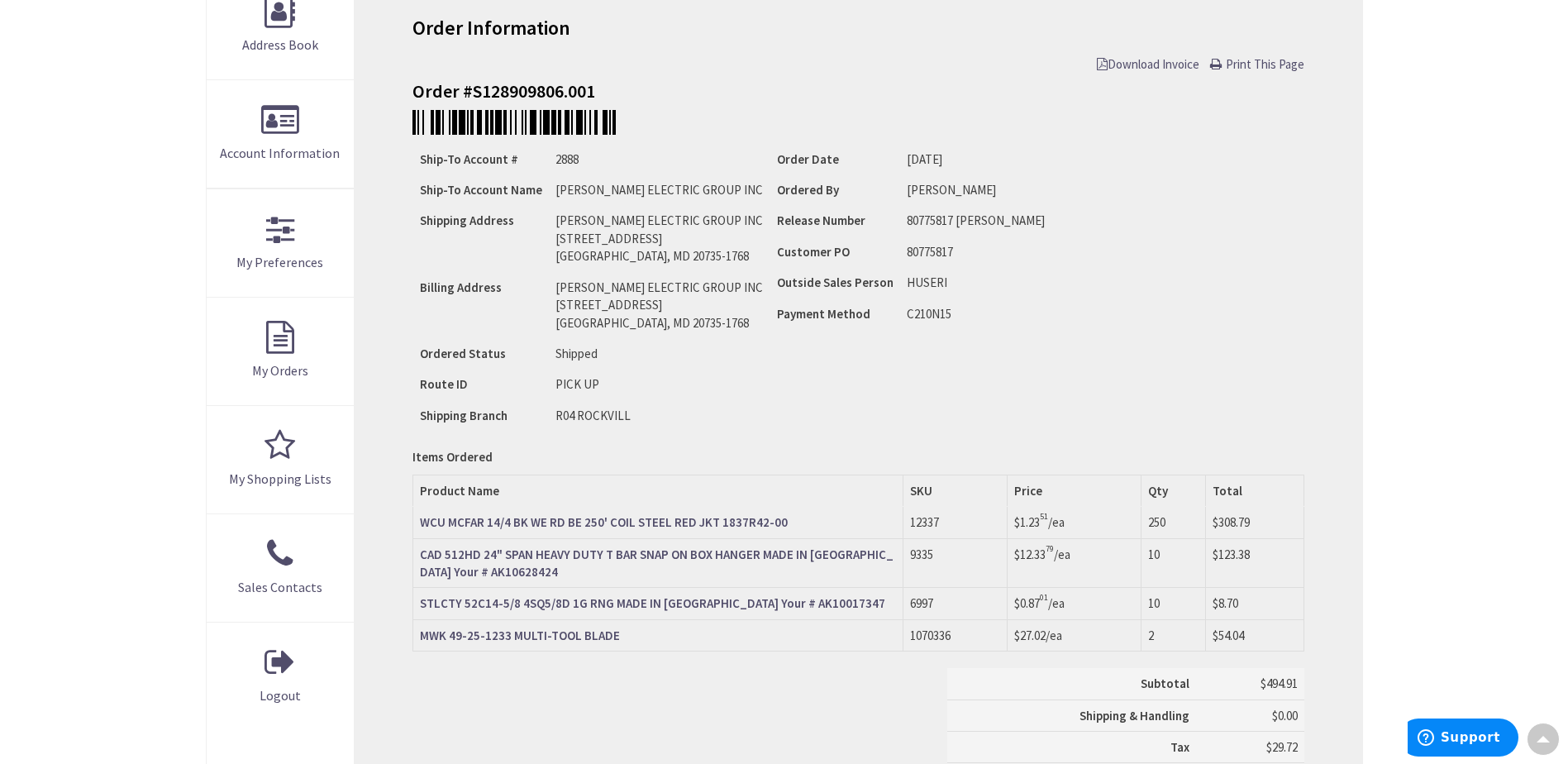
scroll to position [278, 0]
drag, startPoint x: 412, startPoint y: 517, endPoint x: 713, endPoint y: 515, distance: 301.0
click at [713, 515] on td "WCU MCFAR 14/4 BK WE RD BE 250' COIL STEEL RED JKT 1837R42-00" at bounding box center [658, 520] width 490 height 32
copy strong "WCU MCFAR 14/4 BK WE RD BE 250' COIL STEEL RED JKT"
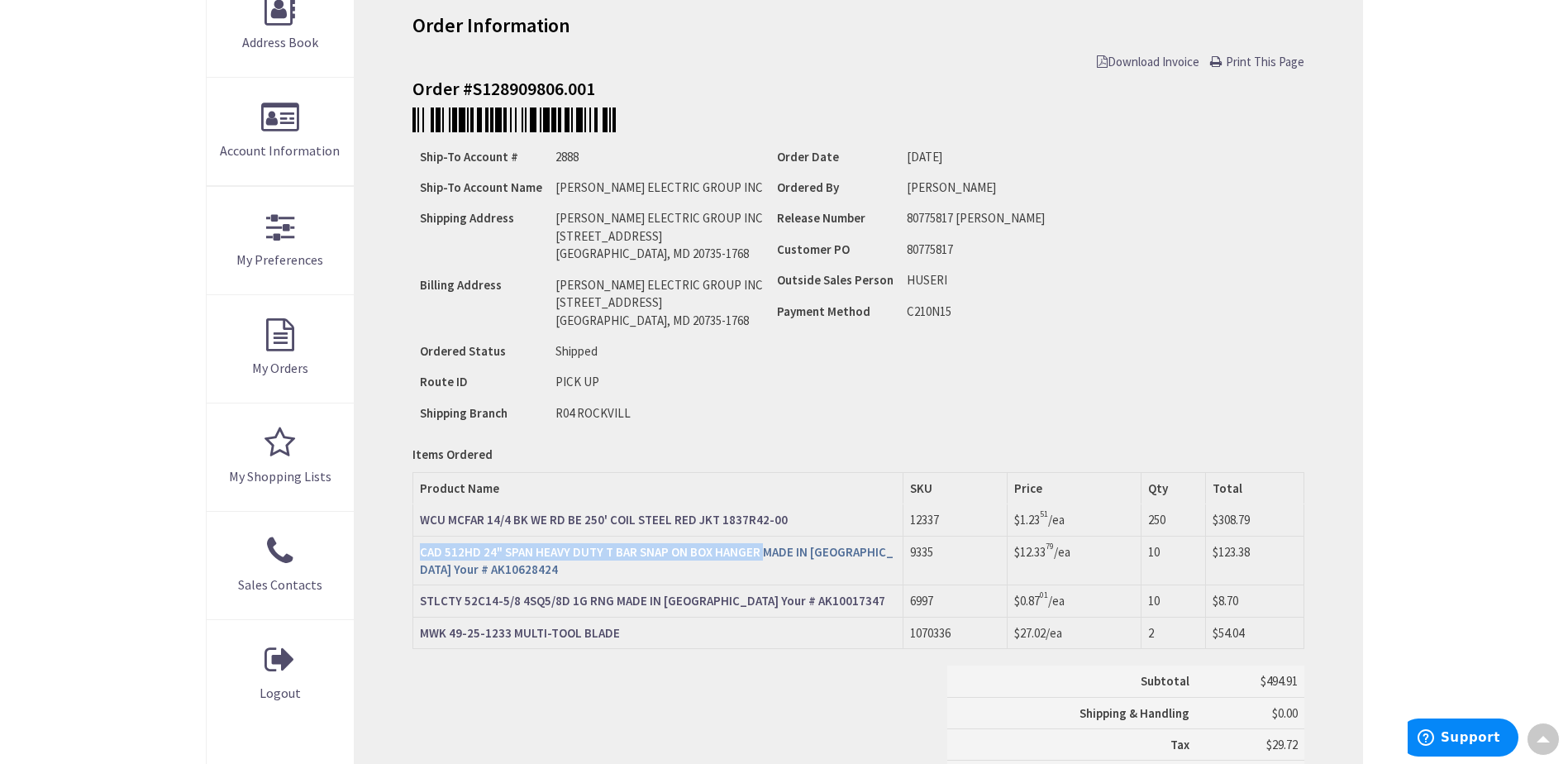
drag, startPoint x: 415, startPoint y: 547, endPoint x: 759, endPoint y: 553, distance: 344.1
click at [759, 553] on td "CAD 512HD 24" SPAN HEAVY DUTY T BAR SNAP ON BOX HANGER MADE IN [GEOGRAPHIC_DATA…" at bounding box center [658, 560] width 490 height 49
copy strong "CAD 512HD 24" SPAN HEAVY DUTY T BAR SNAP ON BOX HANGER"
drag, startPoint x: 417, startPoint y: 593, endPoint x: 608, endPoint y: 604, distance: 191.3
click at [608, 604] on td "STLCTY 52C14-5/8 4SQ5/8D 1G RNG MADE IN [GEOGRAPHIC_DATA] Your # AK10017347" at bounding box center [658, 601] width 490 height 32
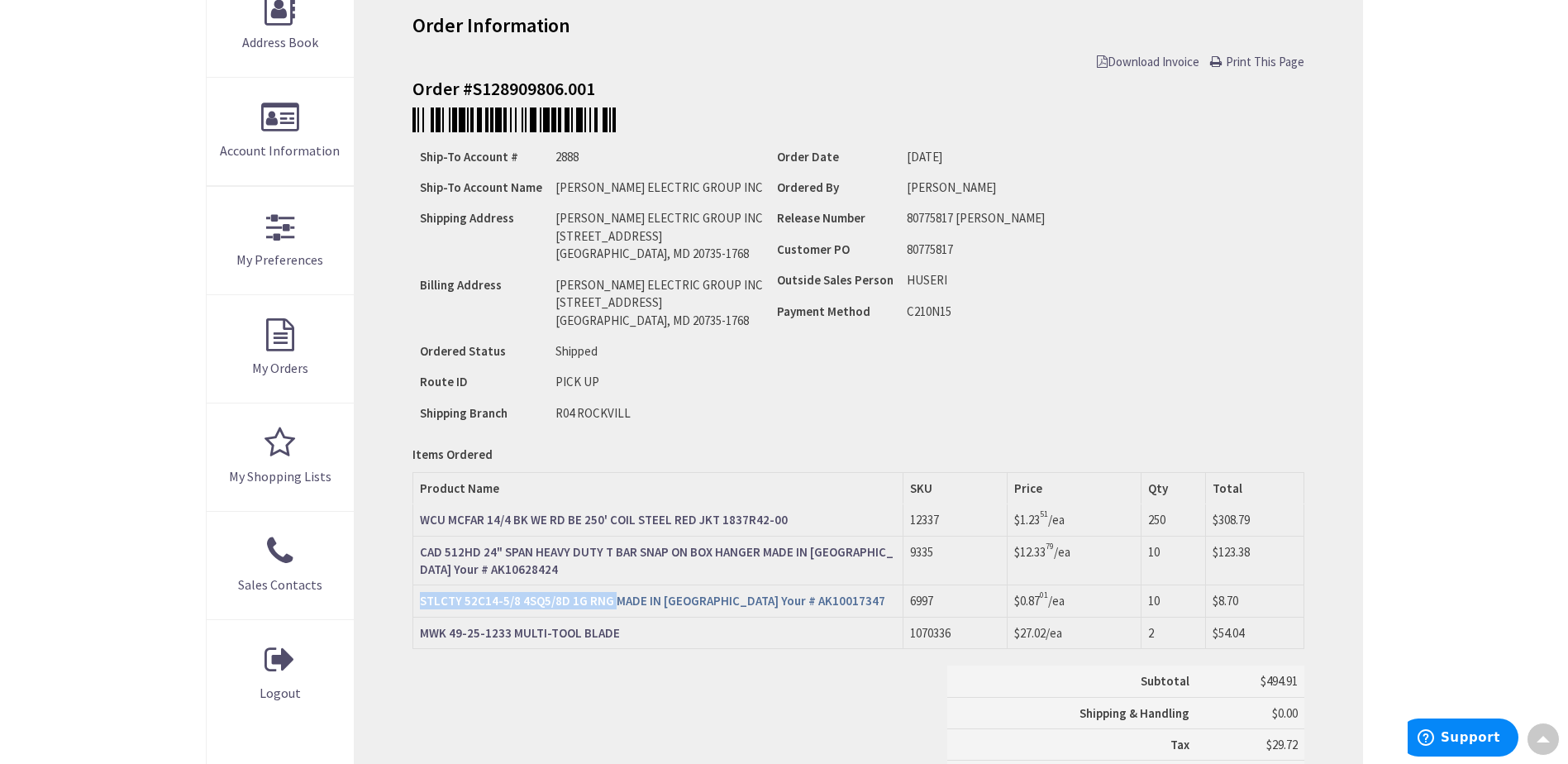
copy strong "STLCTY 52C14-5/8 4SQ5/8D 1G RNG"
drag, startPoint x: 641, startPoint y: 632, endPoint x: 414, endPoint y: 627, distance: 227.1
click at [415, 628] on td "MWK 49-25-1233 MULTI-TOOL BLADE" at bounding box center [658, 633] width 490 height 32
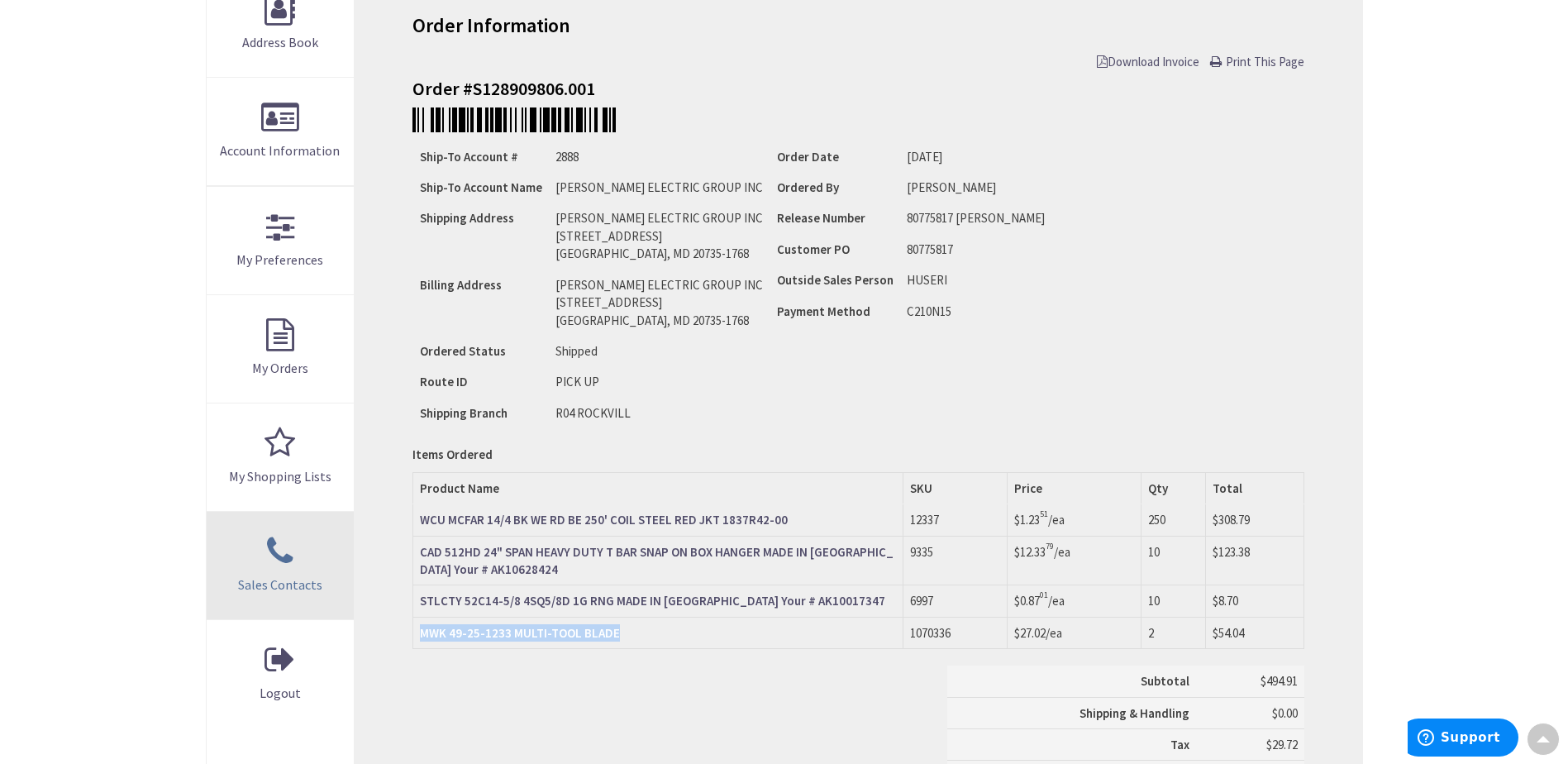
copy strong "MWK 49-25-1233 MULTI-TOOL BLADE"
